Goal: Book appointment/travel/reservation

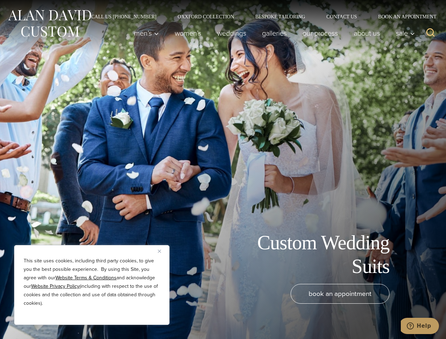
click at [223, 169] on div "Custom Wedding Suits book an appointment" at bounding box center [223, 169] width 446 height 339
click at [162, 251] on button "Close" at bounding box center [162, 251] width 8 height 8
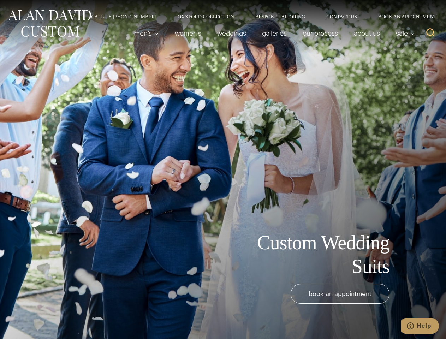
click at [92, 315] on div "book an appointment" at bounding box center [212, 308] width 410 height 48
click at [430, 33] on icon "Search" at bounding box center [430, 33] width 10 height 10
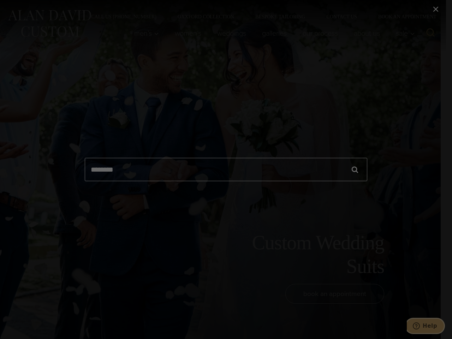
click at [419, 326] on icon "Help" at bounding box center [415, 325] width 7 height 7
